Goal: Find specific page/section: Find specific page/section

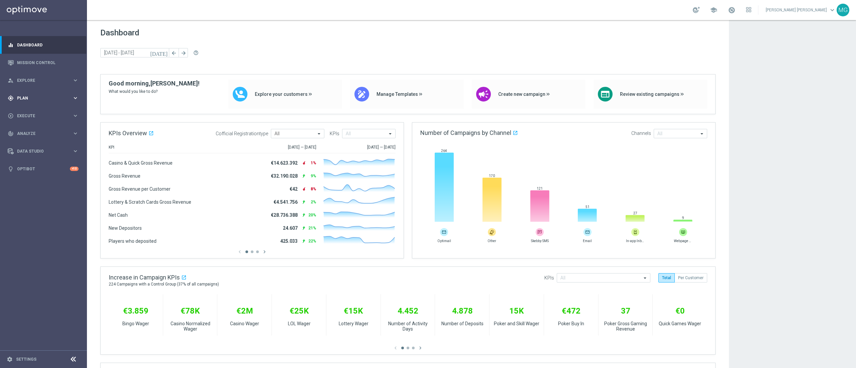
click at [27, 99] on span "Plan" at bounding box center [44, 98] width 55 height 4
click at [35, 112] on link "Target Groups" at bounding box center [43, 111] width 52 height 5
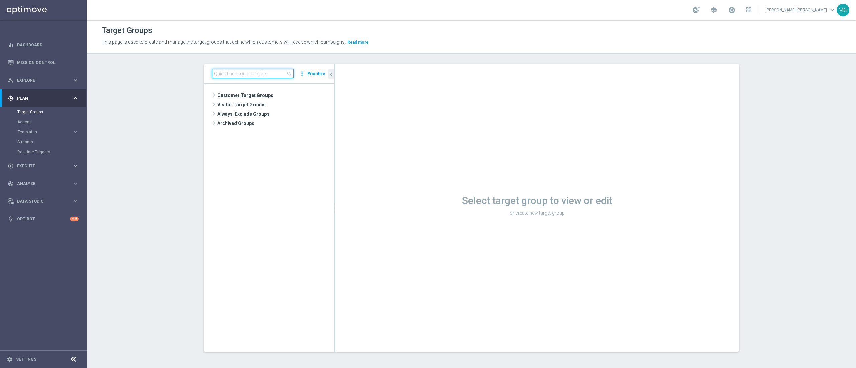
click at [221, 74] on input at bounding box center [253, 73] width 82 height 9
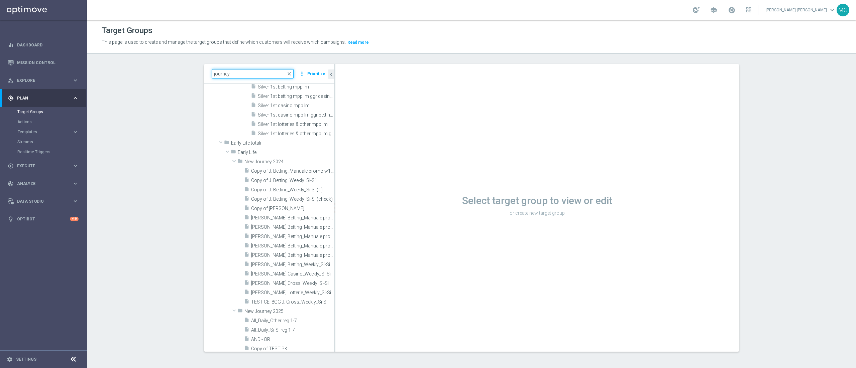
scroll to position [187, 0]
drag, startPoint x: 233, startPoint y: 73, endPoint x: 132, endPoint y: 69, distance: 101.7
click at [132, 69] on section "journey close more_vert Prioritize Customer Target Groups library_add create_ne…" at bounding box center [471, 213] width 769 height 298
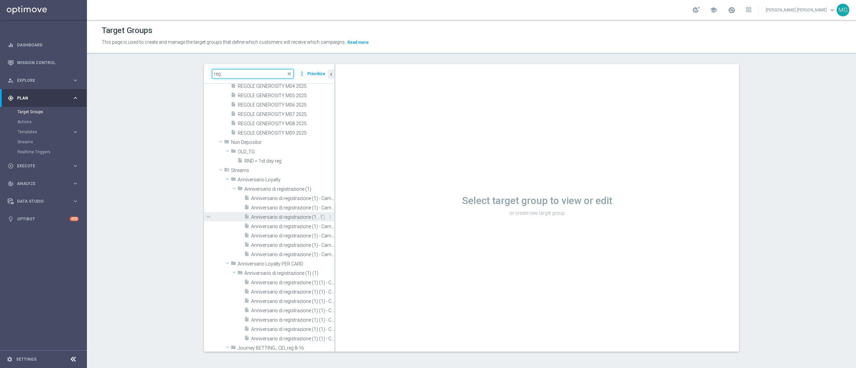
scroll to position [0, 0]
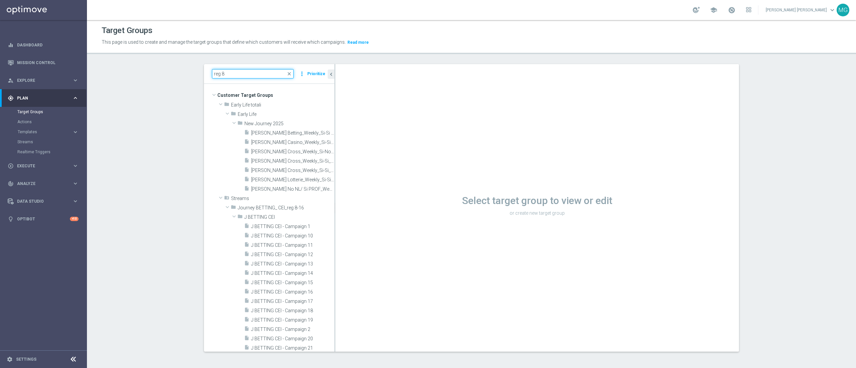
drag, startPoint x: 236, startPoint y: 71, endPoint x: 191, endPoint y: 76, distance: 45.8
click at [191, 76] on div "reg 8 close more_vert Prioritize Customer Target Groups library_add create_new_…" at bounding box center [471, 213] width 561 height 298
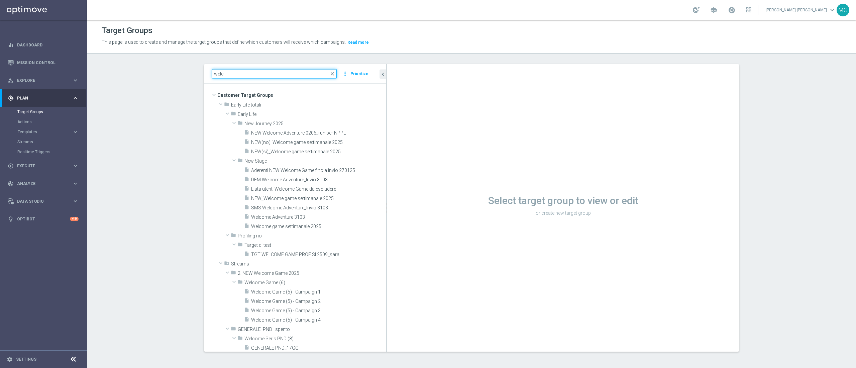
drag, startPoint x: 329, startPoint y: 96, endPoint x: 431, endPoint y: 94, distance: 102.0
click at [431, 94] on as-split "welc close more_vert Prioritize Customer Target Groups library_add create_new_f…" at bounding box center [471, 208] width 535 height 288
type input "welc"
click at [294, 132] on span "NEW Welcome Adventure 0206_run per NPPL" at bounding box center [310, 133] width 119 height 6
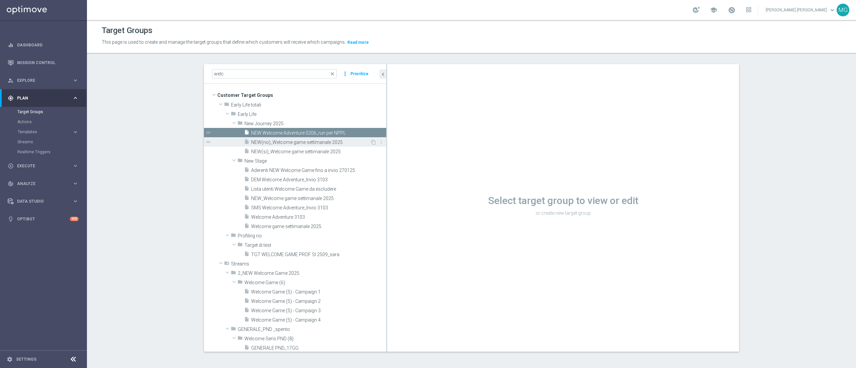
click at [289, 142] on span "NEW(no)_Welcome game settimanale 2025" at bounding box center [310, 143] width 119 height 6
